Goal: Information Seeking & Learning: Learn about a topic

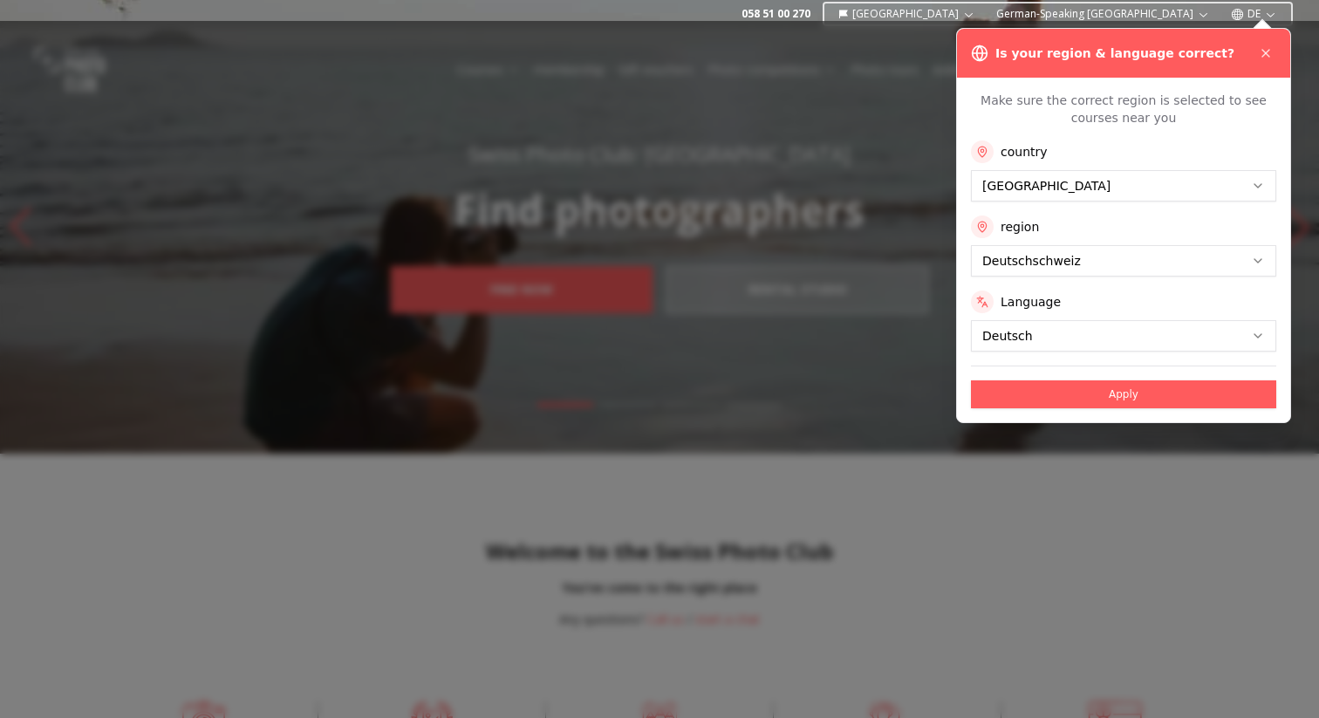
click at [1117, 403] on button "Apply" at bounding box center [1123, 394] width 305 height 28
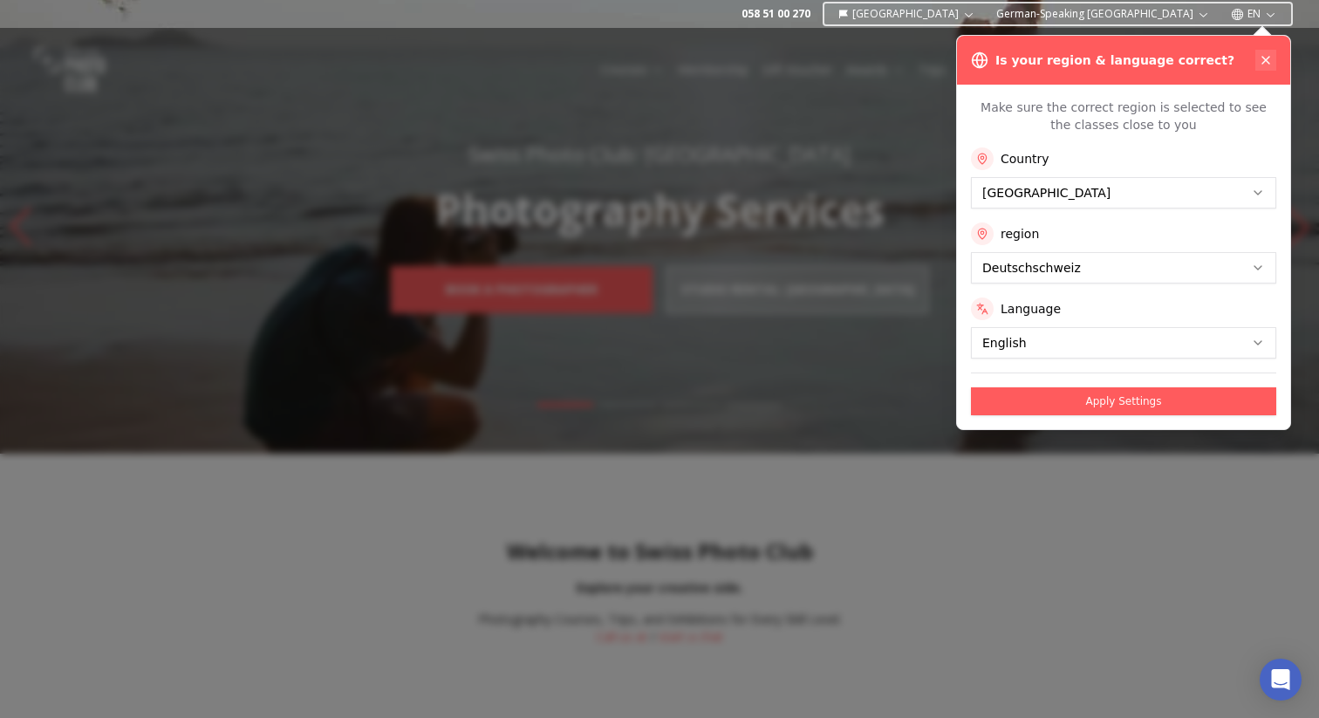
click at [1264, 51] on button at bounding box center [1265, 60] width 21 height 21
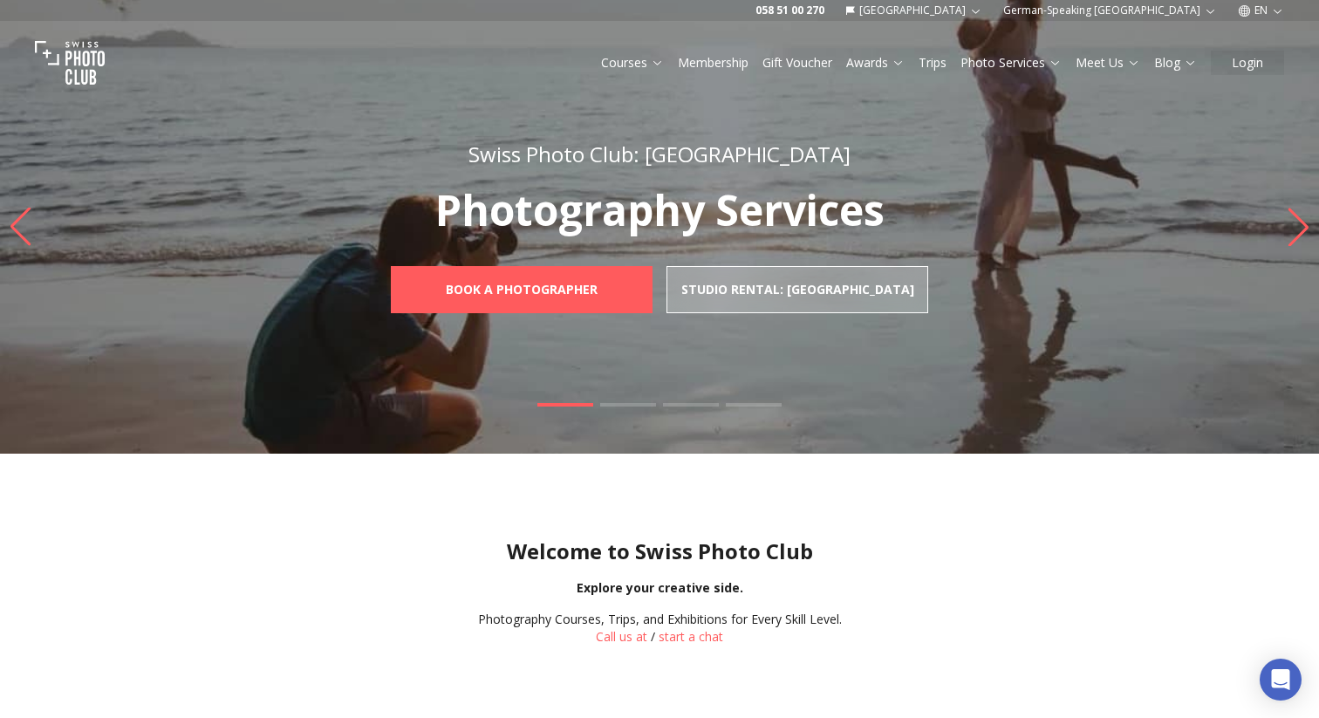
click at [1298, 215] on icon "Next slide" at bounding box center [1298, 227] width 24 height 38
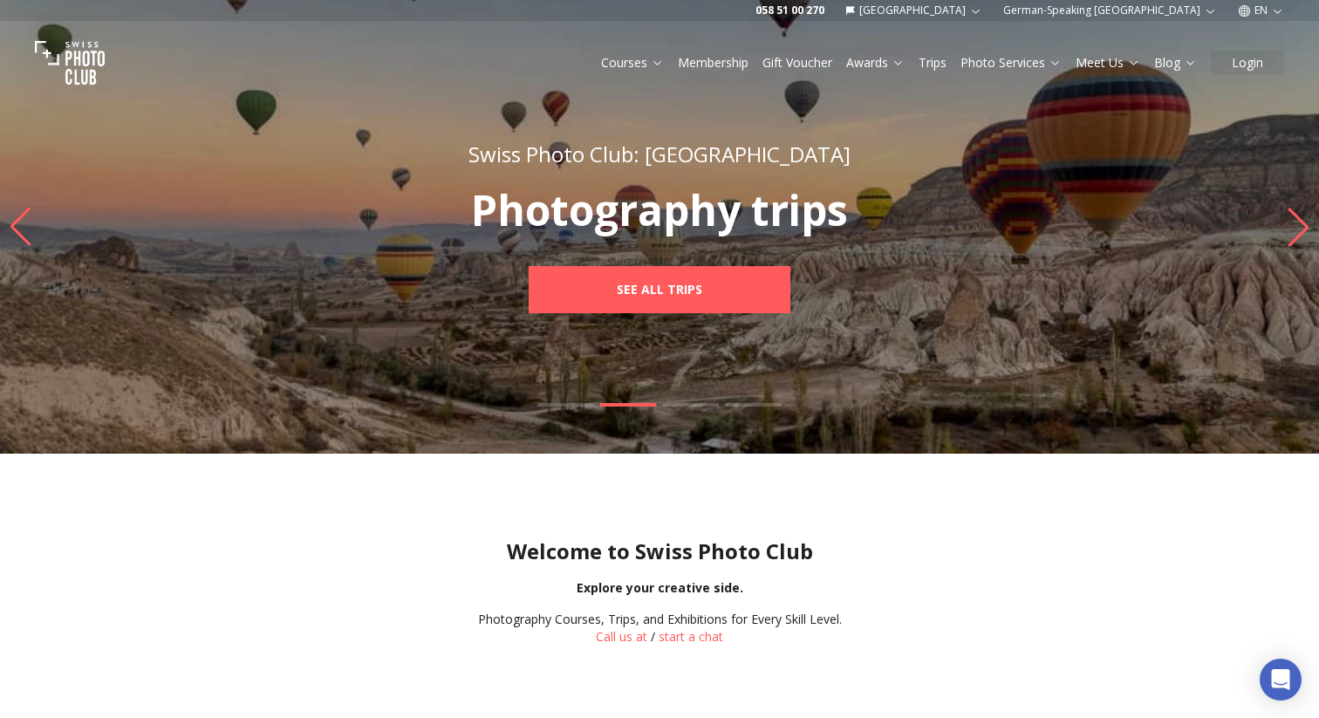
click at [1298, 215] on icon "Next slide" at bounding box center [1298, 227] width 24 height 38
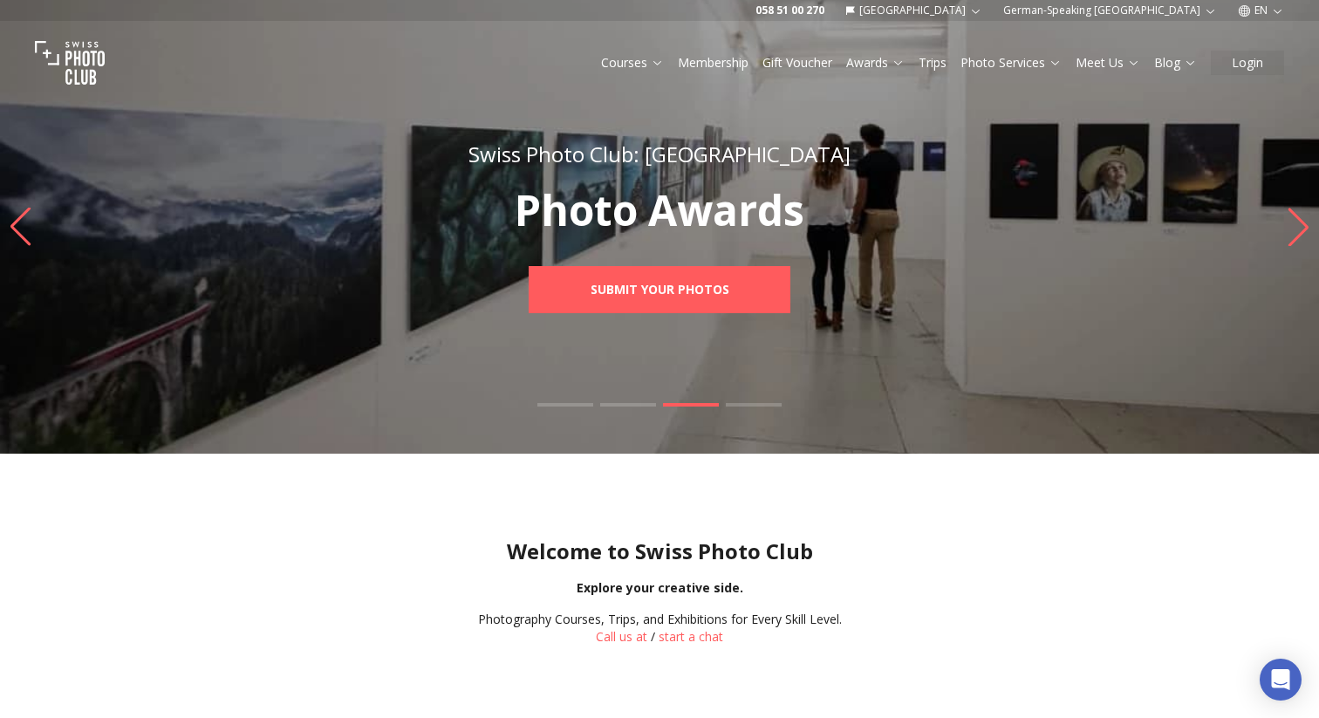
click at [1298, 215] on icon "Next slide" at bounding box center [1298, 227] width 24 height 38
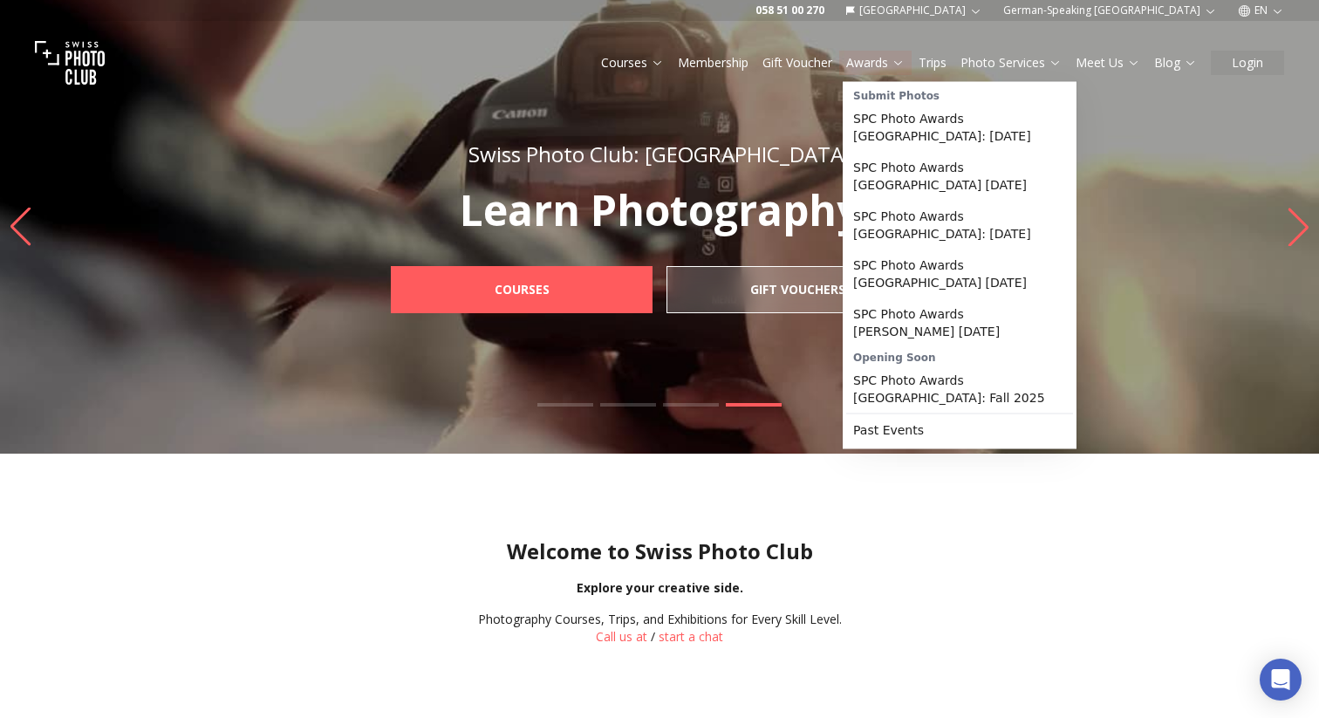
click at [859, 56] on font "Awards" at bounding box center [867, 62] width 42 height 17
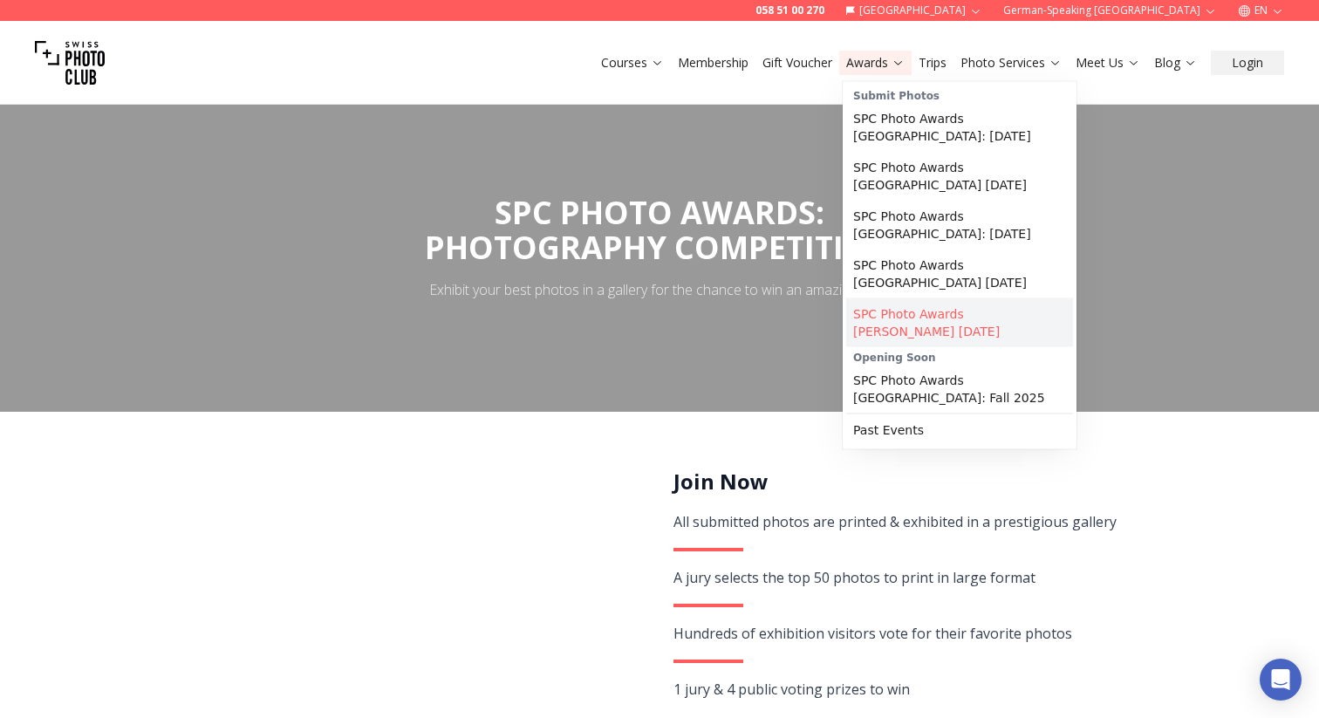
scroll to position [54, 0]
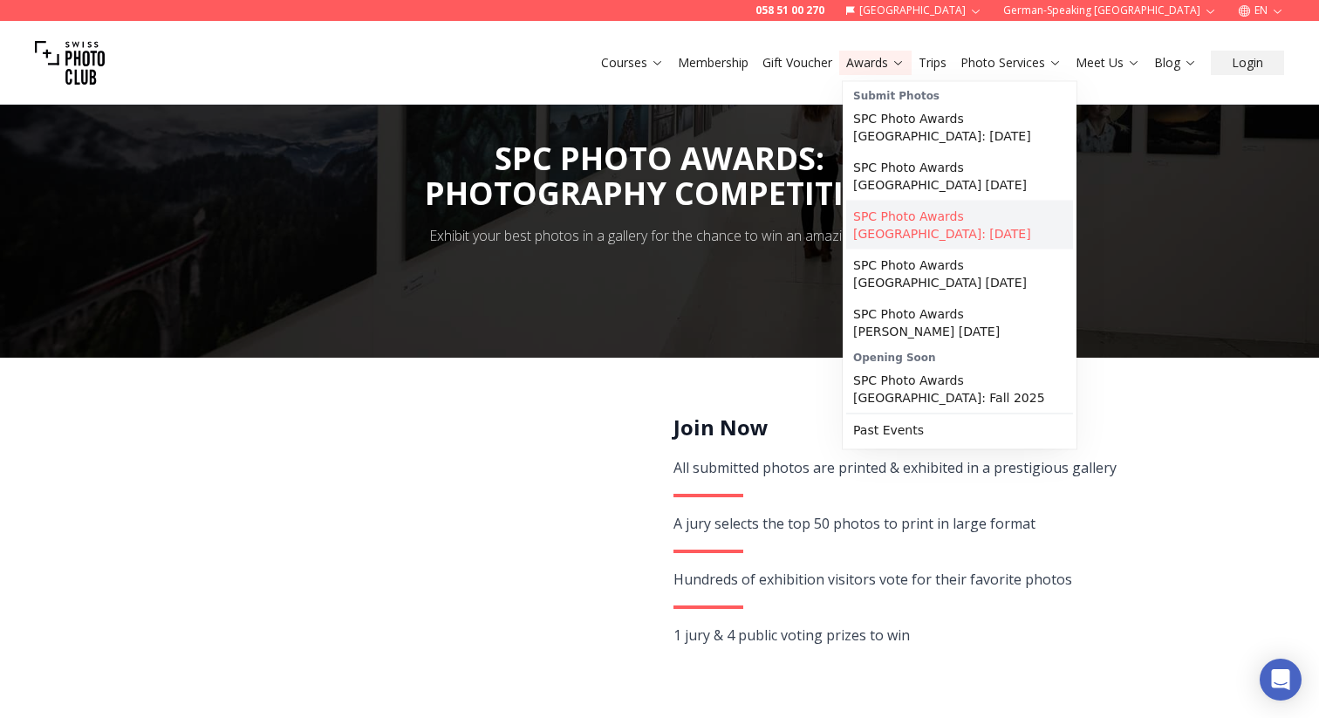
click at [938, 231] on link "SPC Photo Awards [GEOGRAPHIC_DATA]: [DATE]" at bounding box center [959, 225] width 227 height 49
click at [911, 385] on font "SPC Photo Awards [GEOGRAPHIC_DATA]: Fall 2025" at bounding box center [949, 388] width 192 height 31
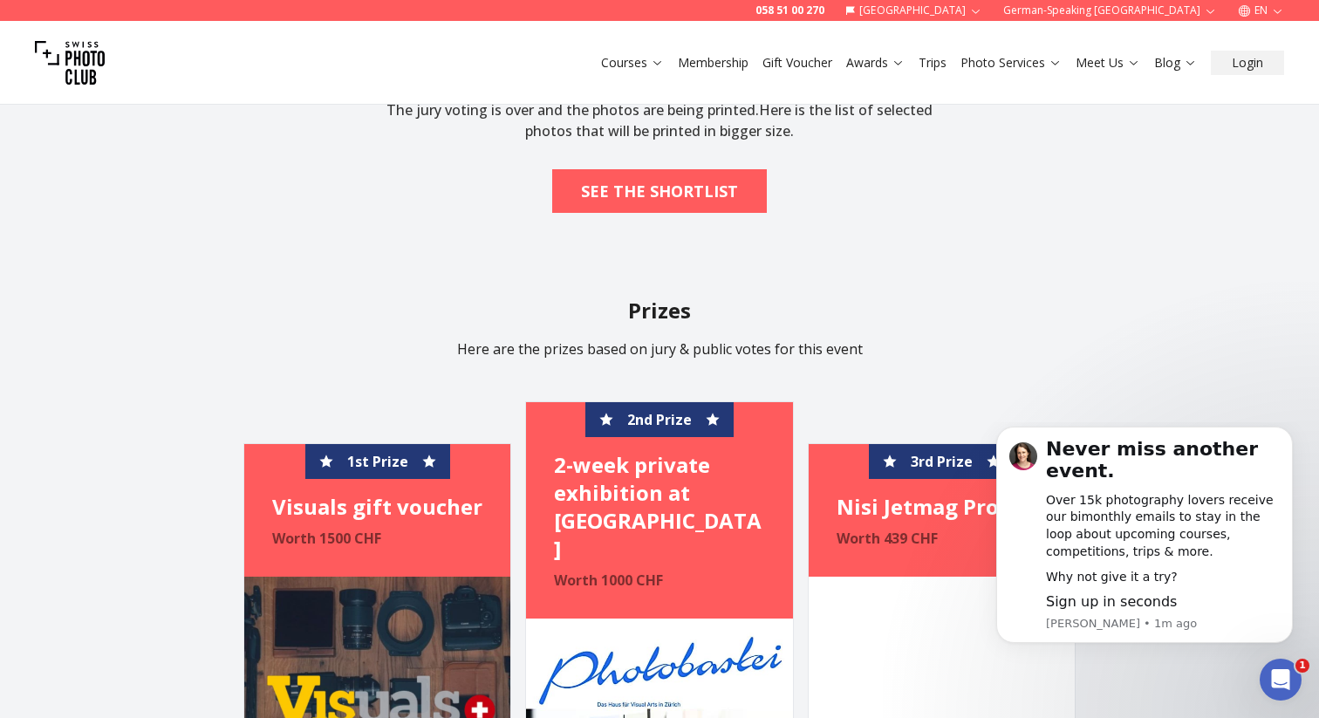
scroll to position [2387, 0]
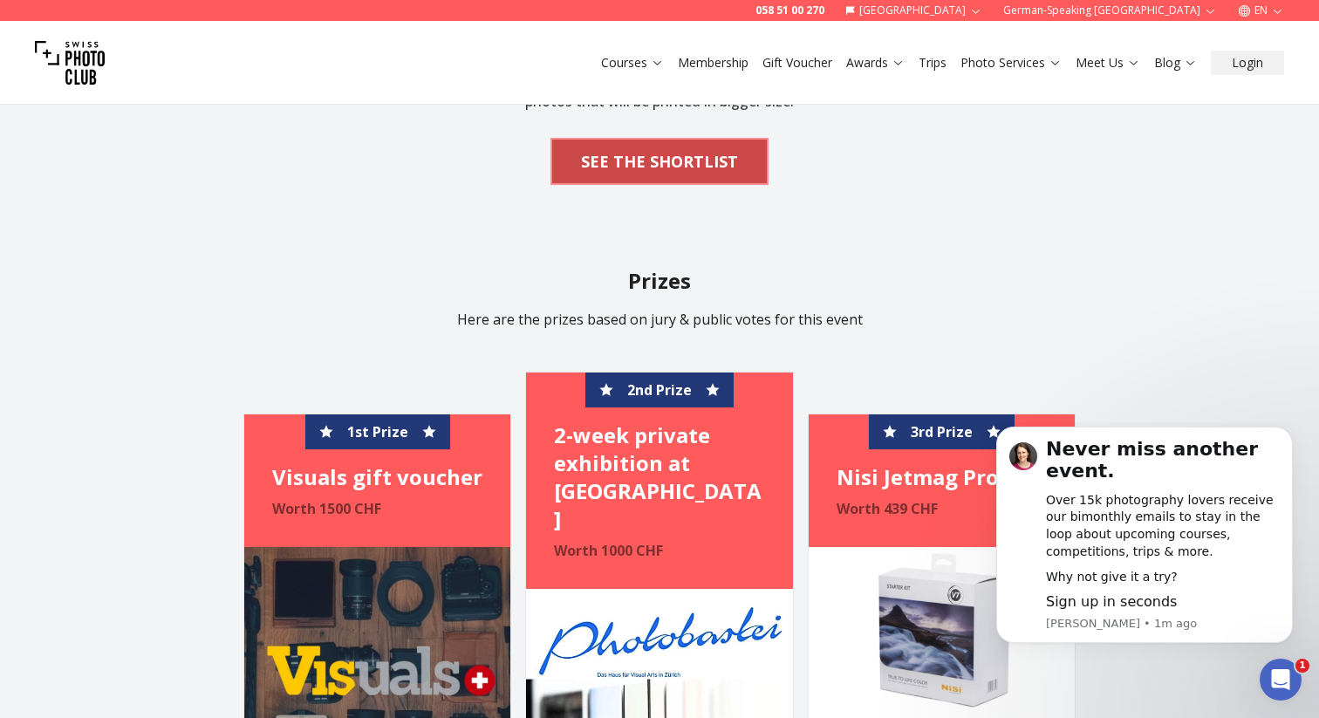
click at [689, 149] on span "SEE THE SHORTLIST" at bounding box center [659, 161] width 185 height 38
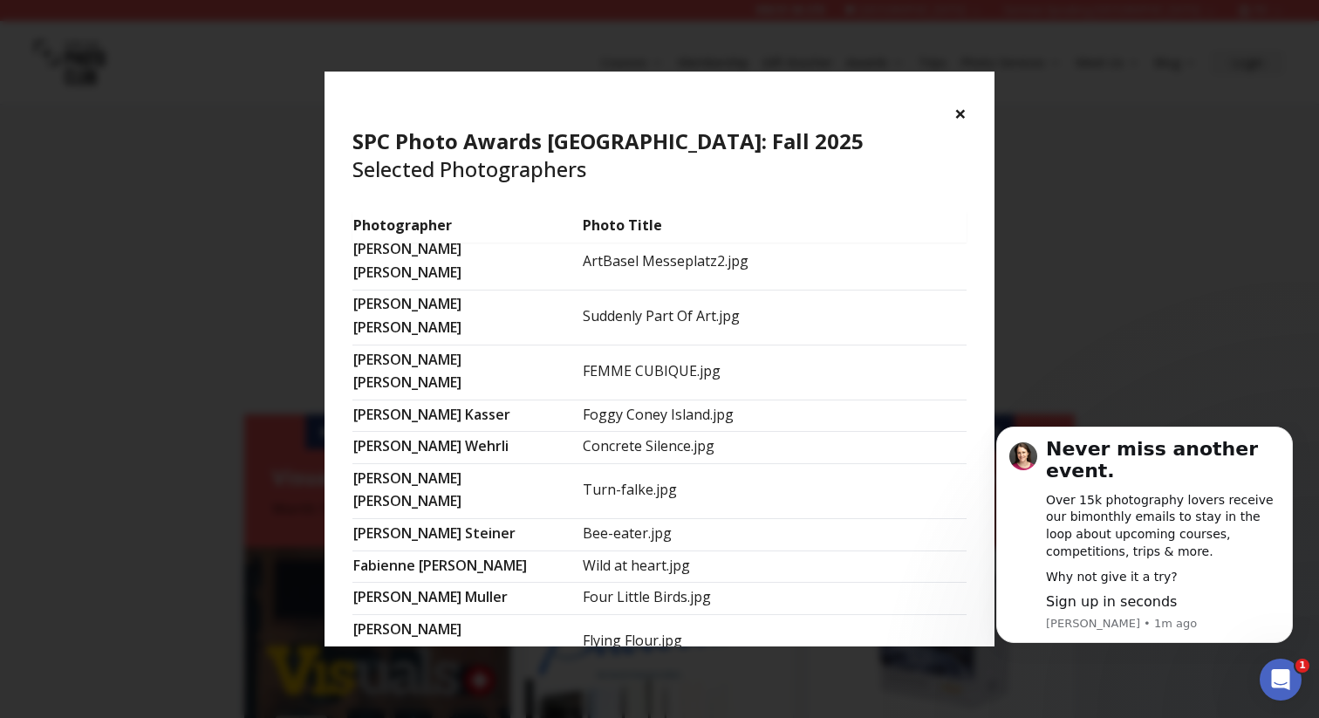
scroll to position [386, 0]
click at [645, 687] on font "Might.jpg" at bounding box center [614, 696] width 63 height 19
click at [407, 699] on font "[PERSON_NAME]" at bounding box center [407, 708] width 108 height 19
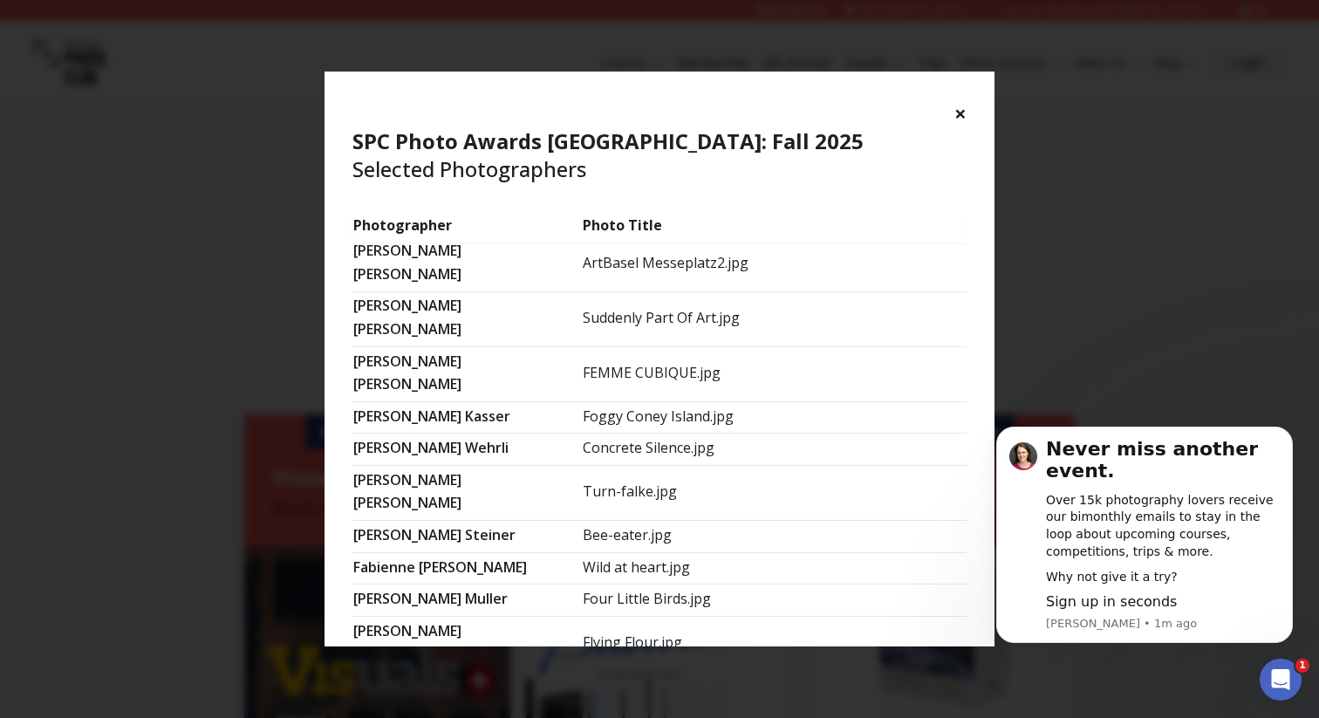
click at [407, 699] on font "[PERSON_NAME]" at bounding box center [407, 708] width 108 height 19
click at [960, 114] on font "×" at bounding box center [960, 113] width 12 height 29
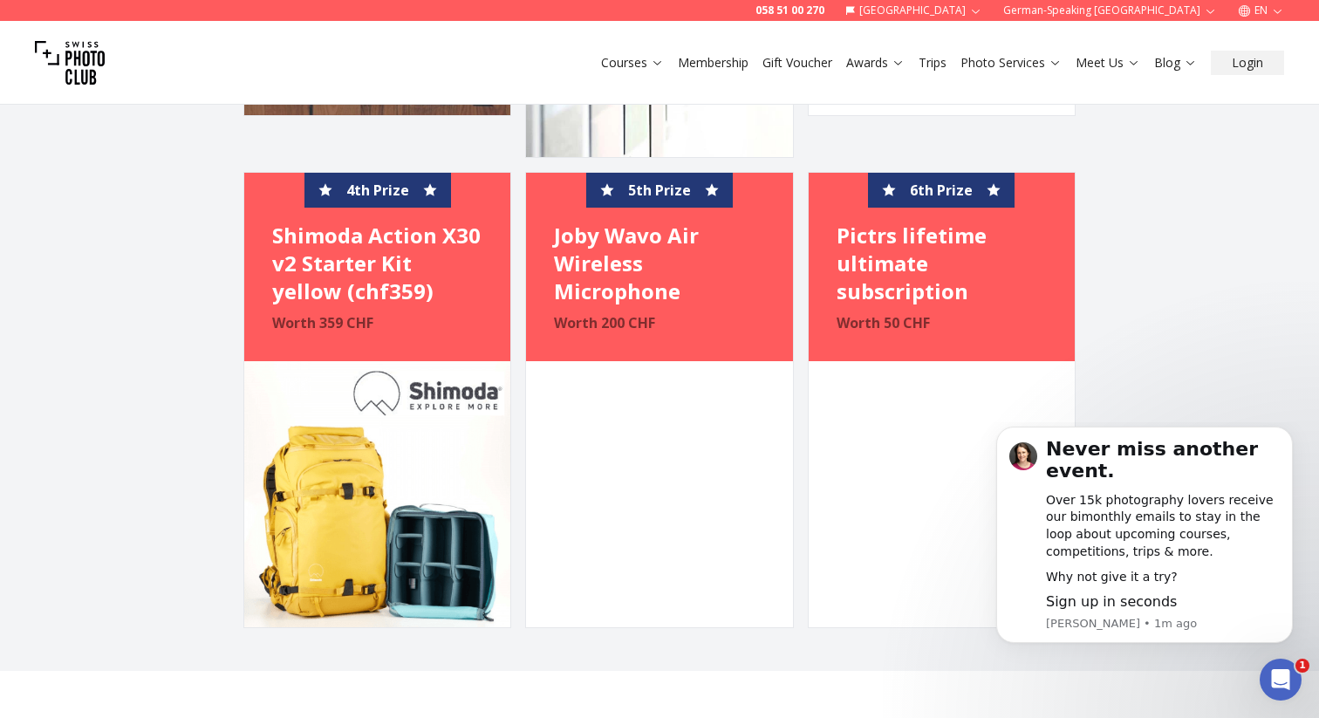
scroll to position [3093, 0]
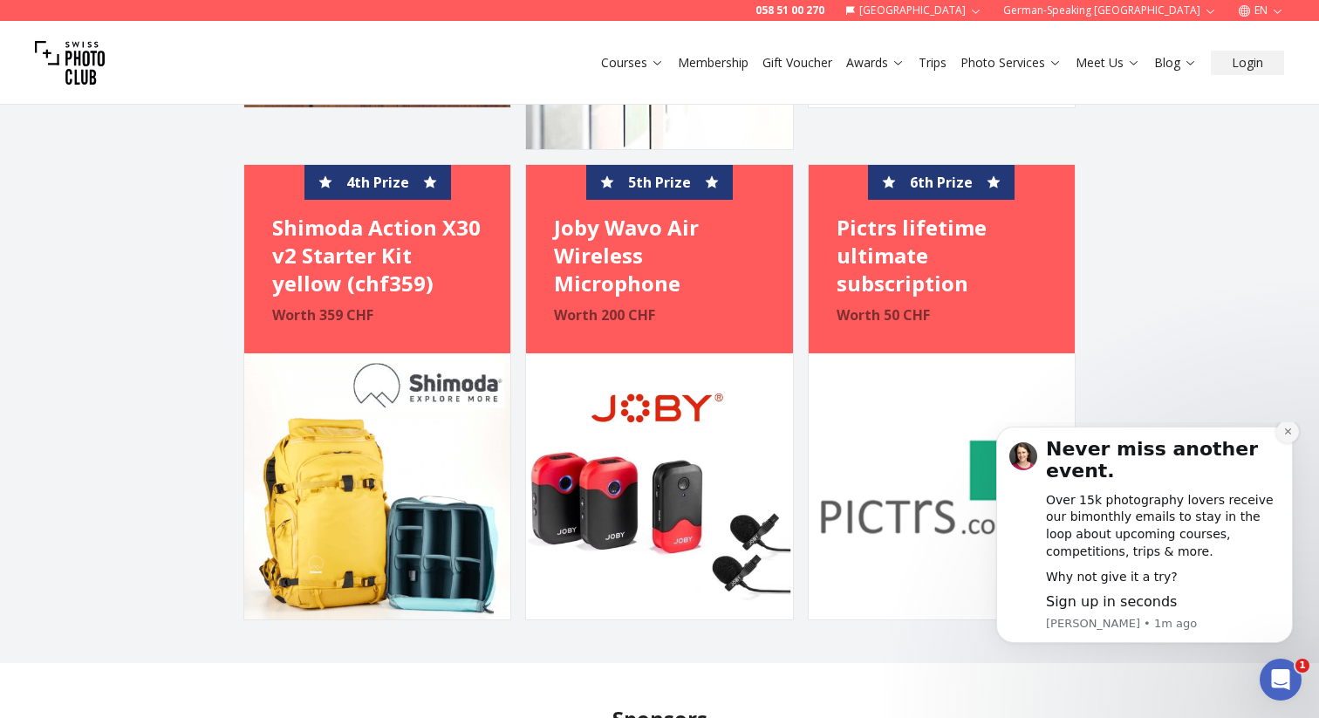
click at [1285, 436] on icon "Dismiss notification" at bounding box center [1288, 431] width 10 height 10
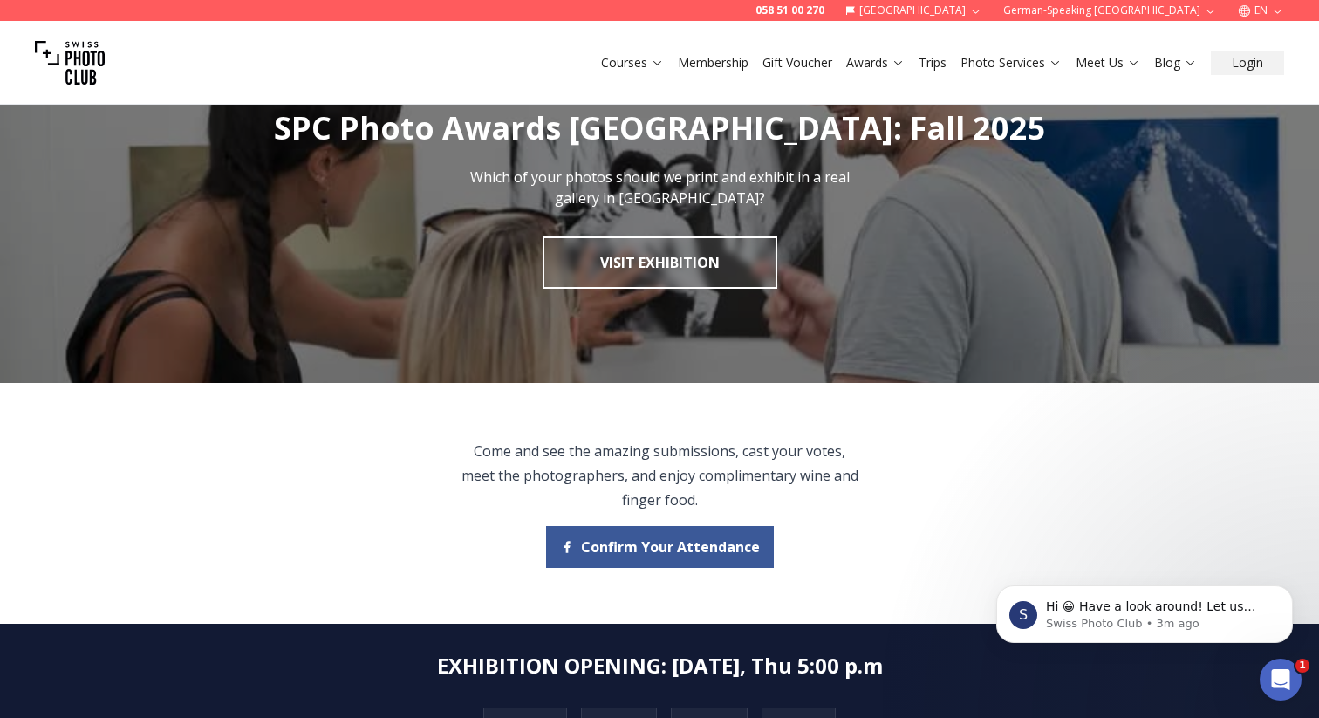
scroll to position [0, 0]
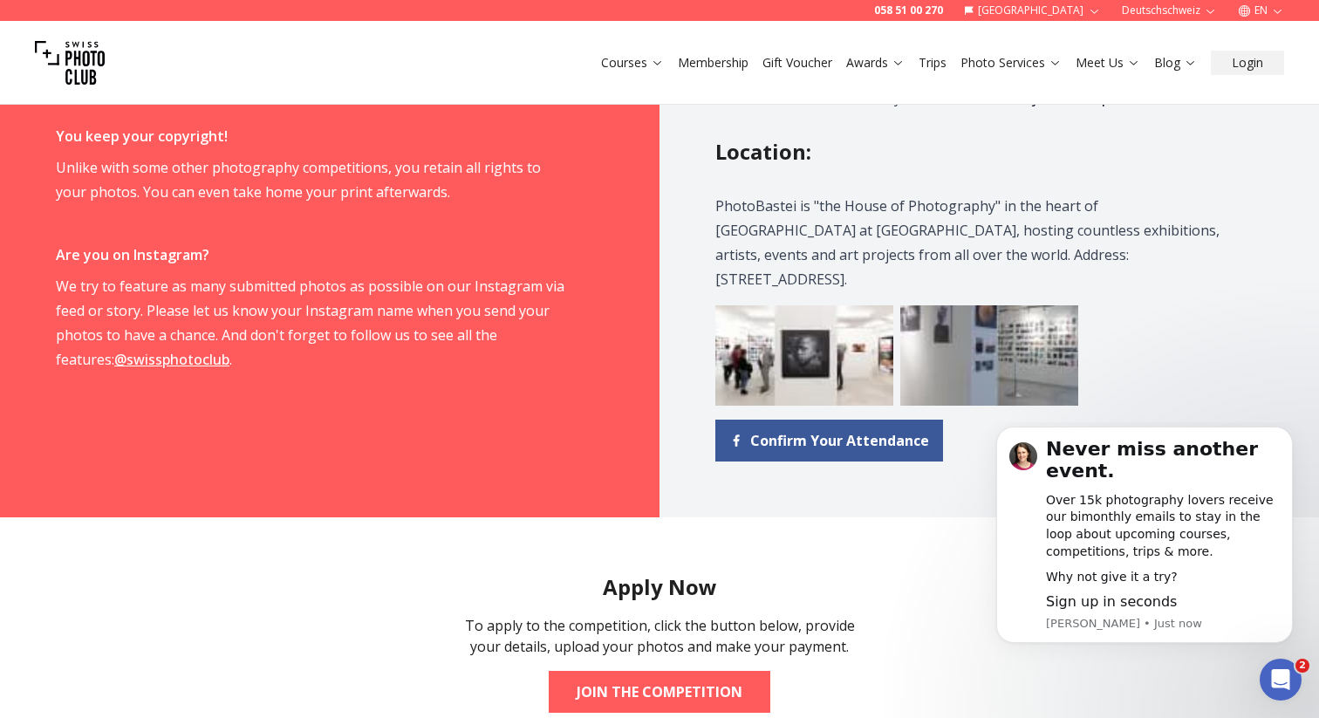
scroll to position [1737, 0]
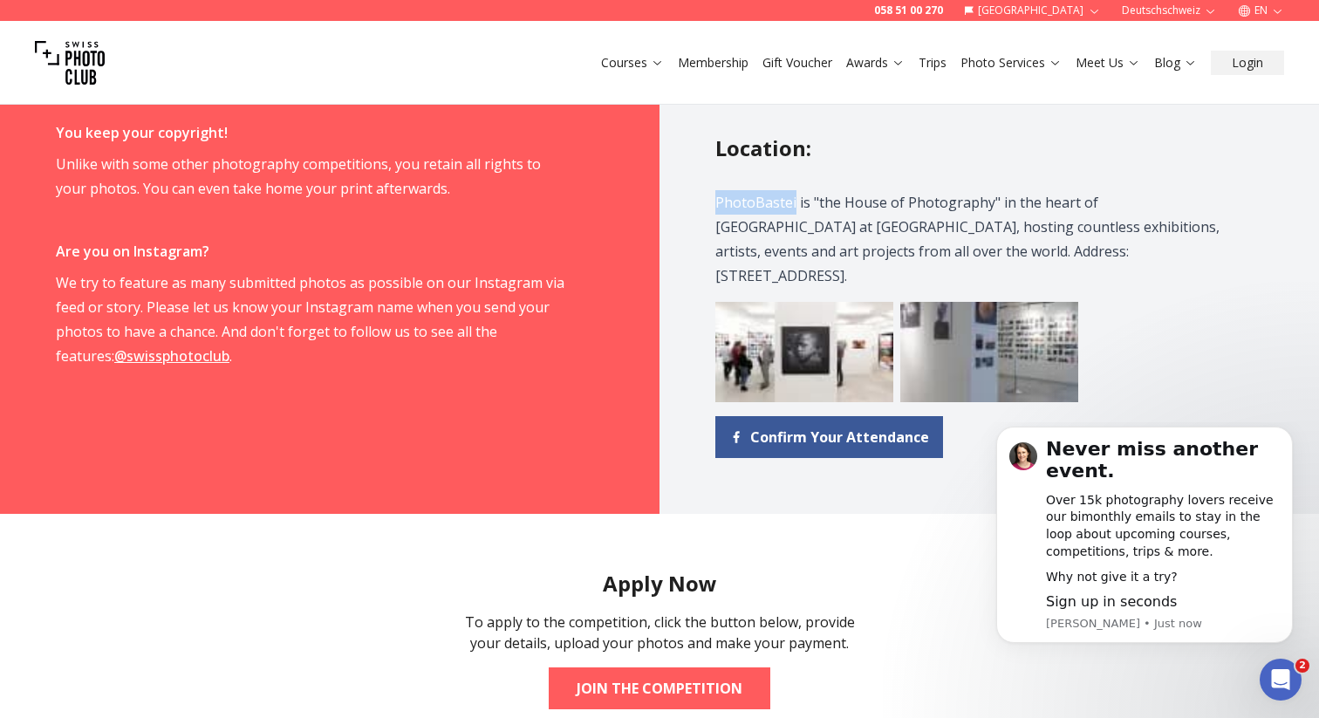
drag, startPoint x: 719, startPoint y: 205, endPoint x: 792, endPoint y: 204, distance: 73.3
click at [792, 204] on p "PhotoBastei is "the House of Photography" in the heart of [GEOGRAPHIC_DATA] at …" at bounding box center [970, 239] width 510 height 98
copy p "PhotoBastei"
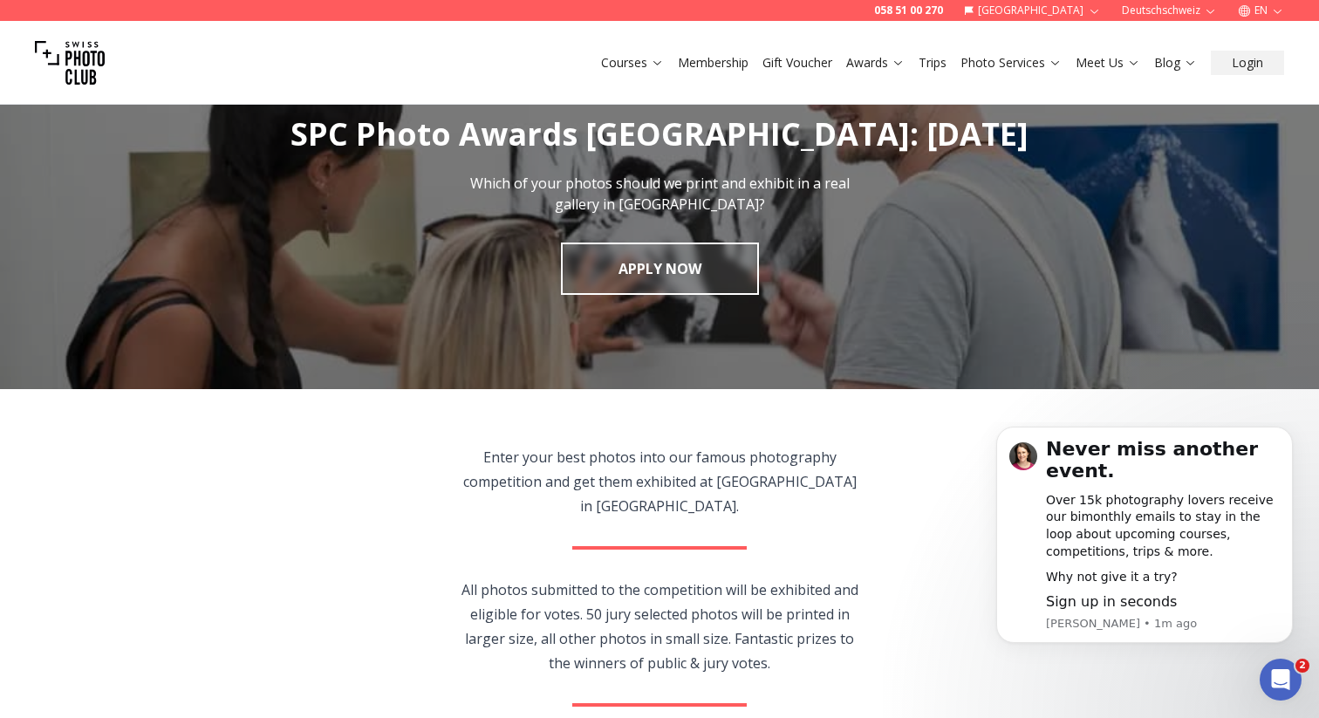
scroll to position [0, 0]
